Goal: Task Accomplishment & Management: Complete application form

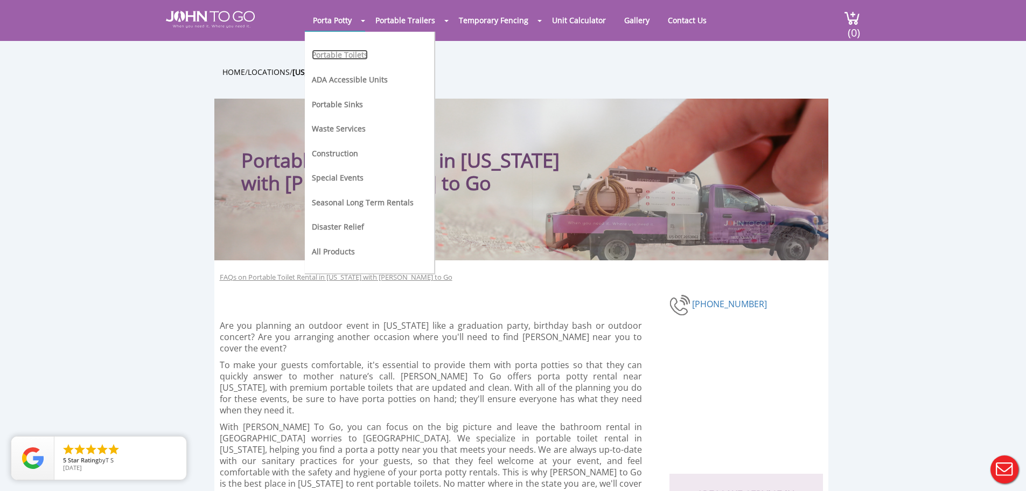
click at [343, 54] on link "Portable Toilets" at bounding box center [340, 55] width 56 height 10
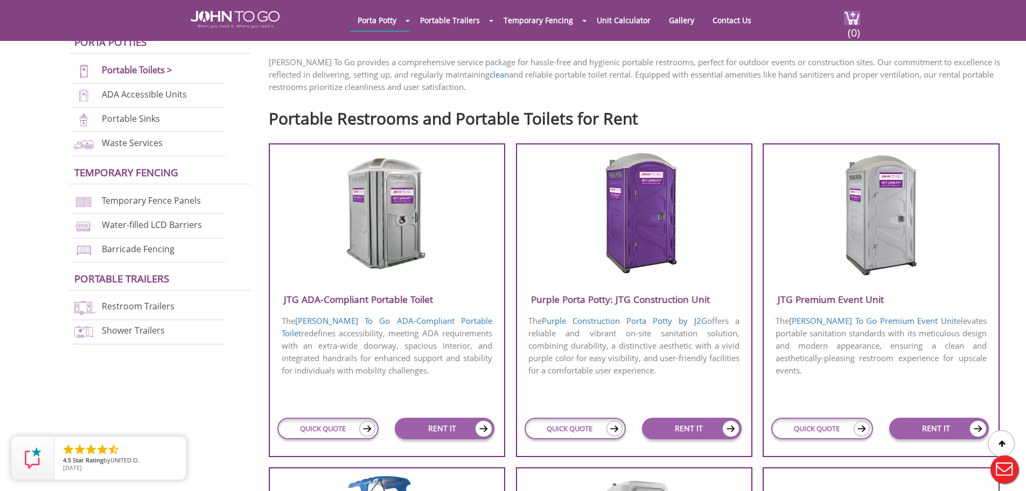
scroll to position [323, 0]
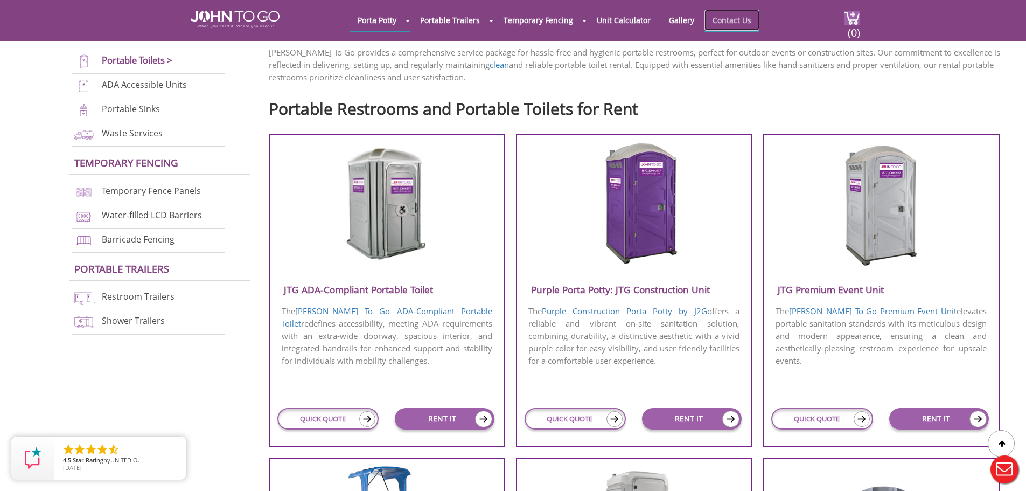
click at [723, 16] on link "Contact Us" at bounding box center [732, 20] width 55 height 21
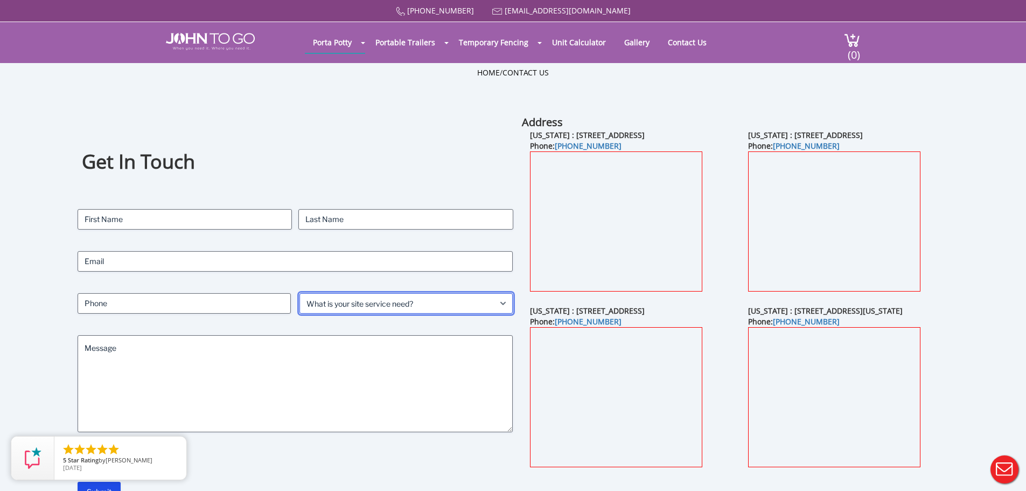
click at [415, 304] on select "What is your site service need? Consumer Construction - Commercial Construction…" at bounding box center [405, 303] width 213 height 20
select select "Construction - Commercial"
click at [299, 293] on select "What is your site service need? Consumer Construction - Commercial Construction…" at bounding box center [405, 303] width 213 height 20
click at [428, 299] on select "What is your site service need? Consumer Construction - Commercial Construction…" at bounding box center [405, 303] width 213 height 20
